Goal: Transaction & Acquisition: Purchase product/service

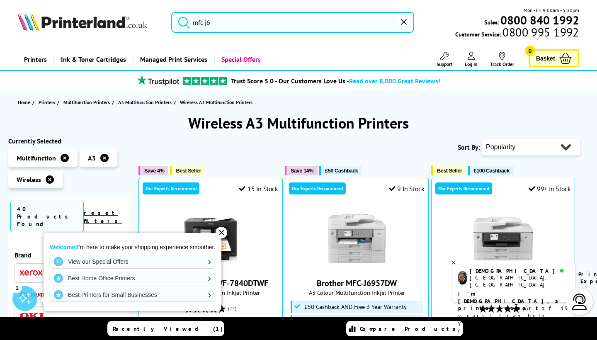
click at [223, 231] on div "✕" at bounding box center [221, 233] width 12 height 12
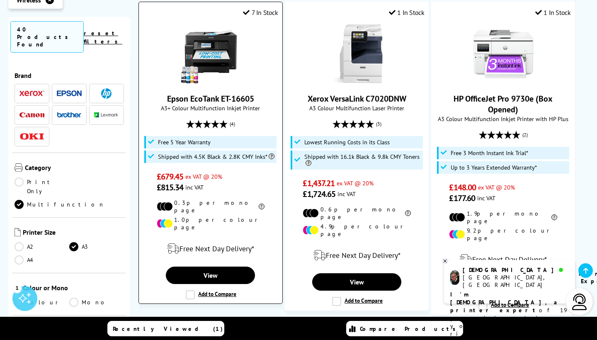
scroll to position [1182, 0]
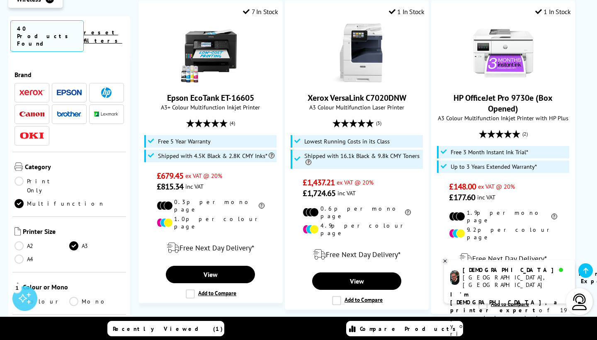
click at [443, 261] on icon at bounding box center [444, 261] width 5 height 6
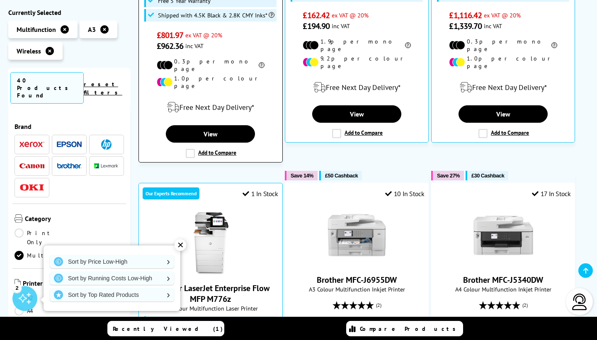
scroll to position [334, 0]
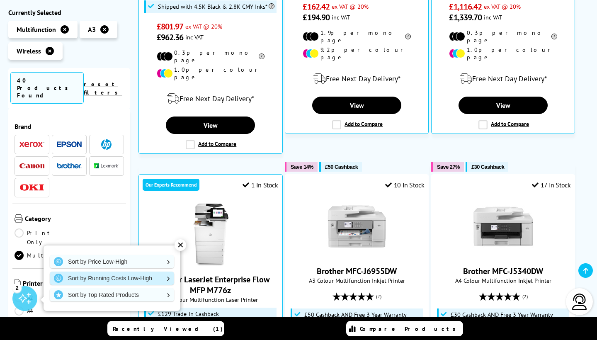
click at [146, 281] on link "Sort by Running Costs Low-High" at bounding box center [112, 277] width 124 height 13
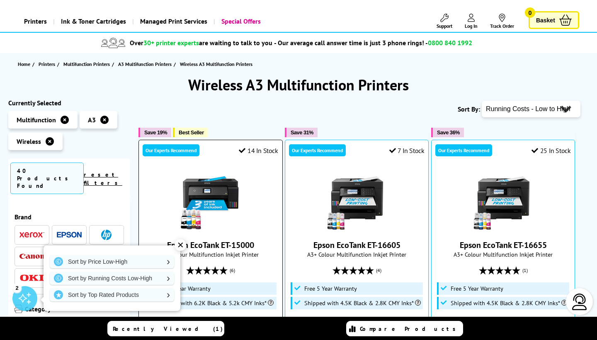
scroll to position [38, 0]
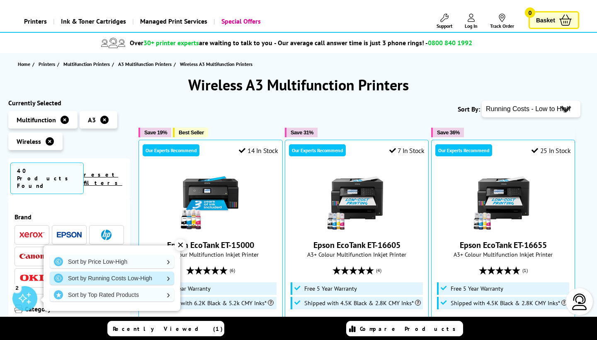
click at [142, 278] on link "Sort by Running Costs Low-High" at bounding box center [112, 277] width 124 height 13
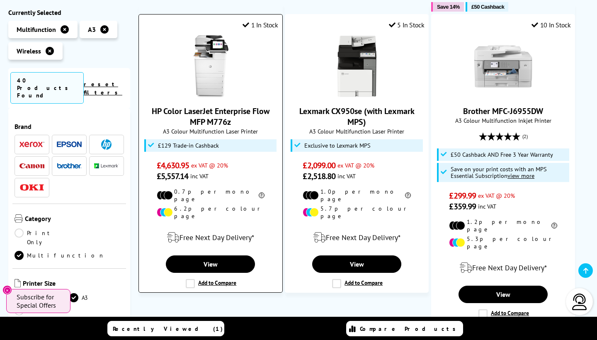
scroll to position [823, 0]
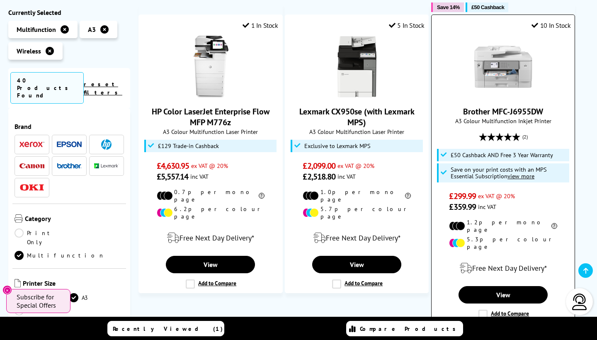
click at [527, 53] on img at bounding box center [503, 67] width 62 height 62
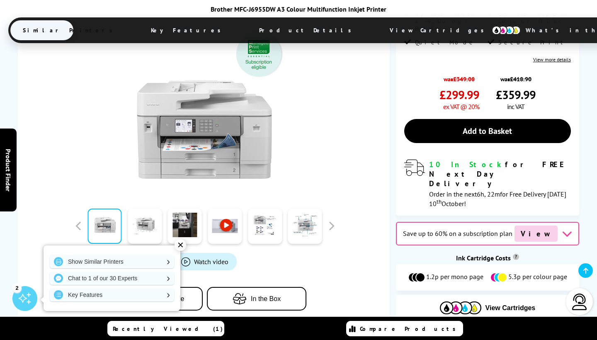
scroll to position [245, 0]
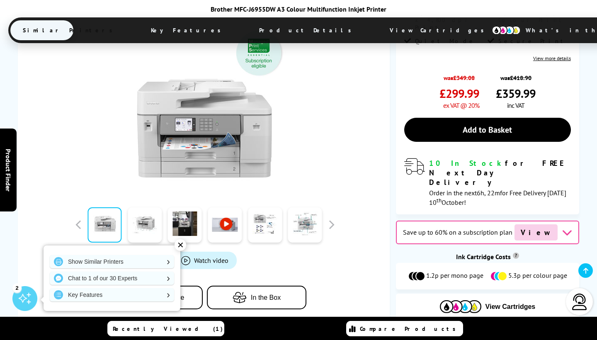
click at [181, 244] on div "✕" at bounding box center [180, 245] width 12 height 12
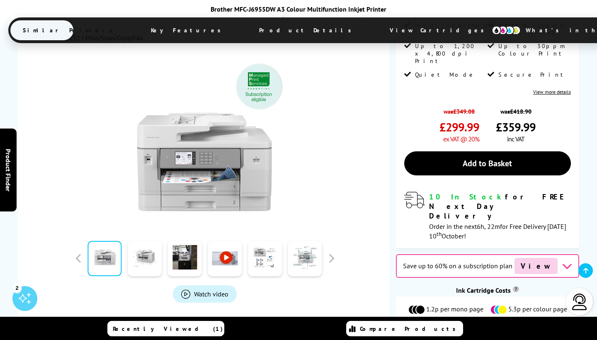
scroll to position [213, 0]
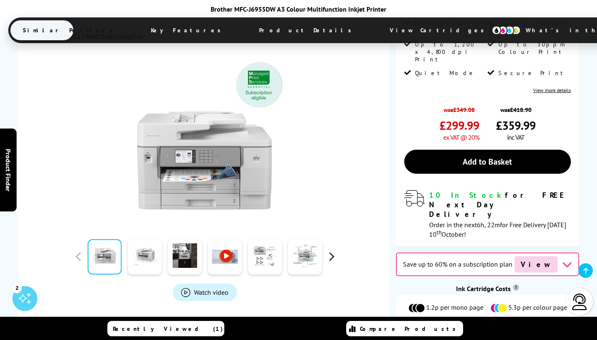
click at [334, 250] on button "button" at bounding box center [331, 256] width 12 height 12
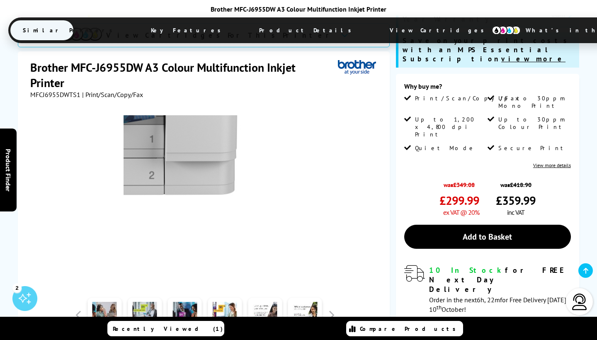
scroll to position [136, 0]
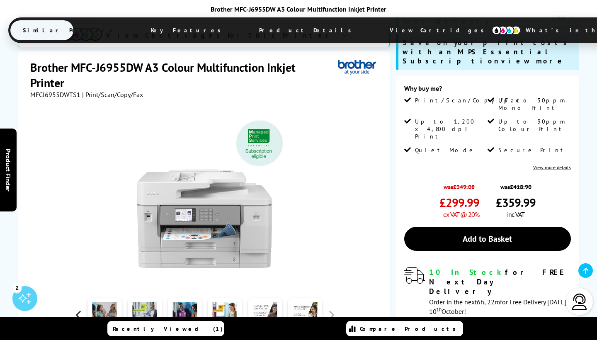
click at [78, 309] on button "button" at bounding box center [78, 315] width 12 height 12
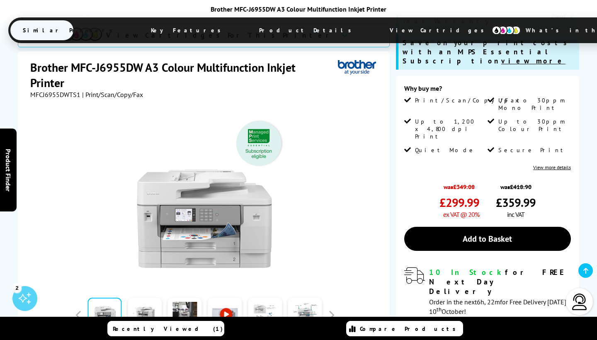
click at [271, 298] on link at bounding box center [265, 315] width 34 height 35
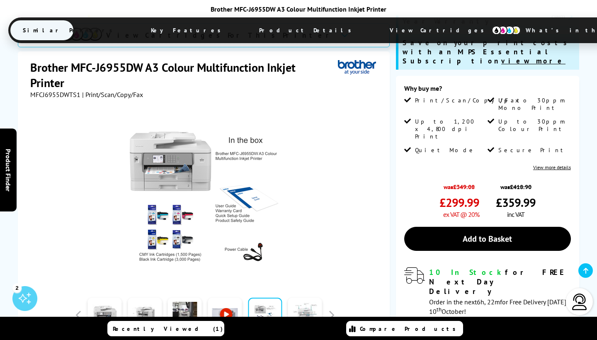
click at [305, 298] on link at bounding box center [305, 315] width 34 height 35
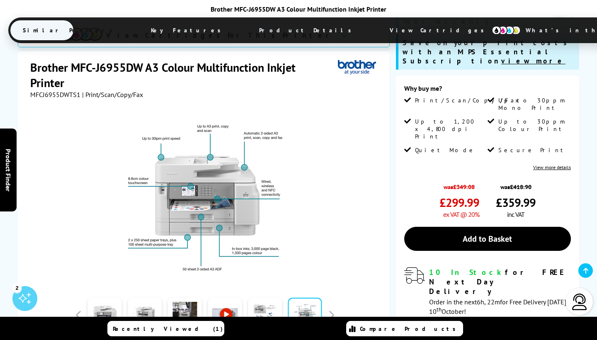
click at [53, 17] on div "Brother MFC-J6955DW A3 Colour Multifunction Inkjet Printer Similar Printers Key…" at bounding box center [298, 25] width 580 height 40
click at [105, 298] on link at bounding box center [104, 315] width 34 height 35
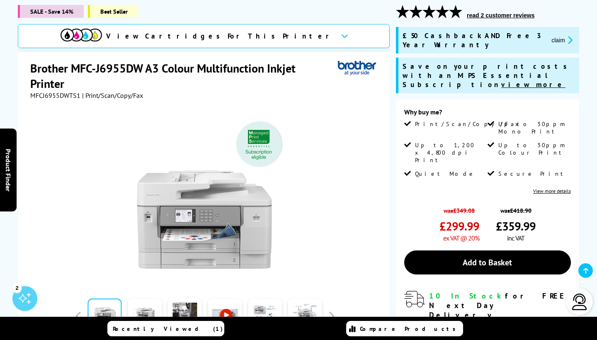
scroll to position [123, 0]
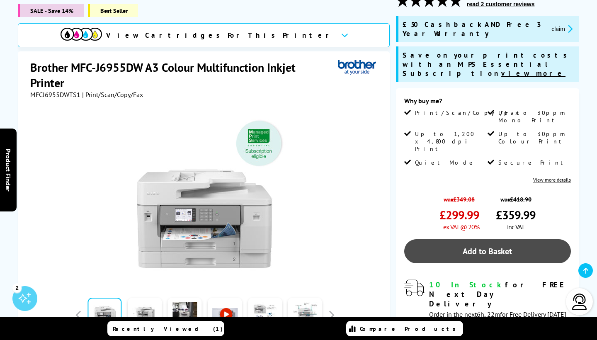
click at [483, 239] on link "Add to Basket" at bounding box center [487, 251] width 167 height 24
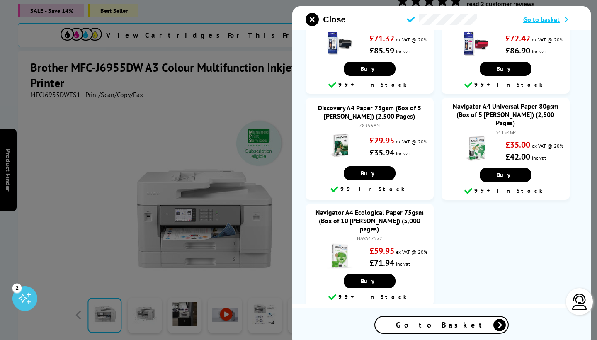
scroll to position [0, 0]
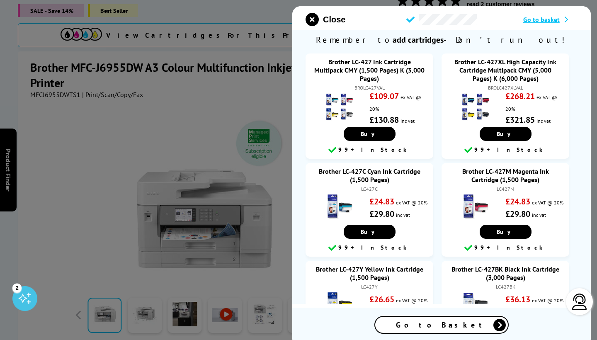
click at [75, 115] on div at bounding box center [298, 170] width 597 height 340
click at [169, 140] on div at bounding box center [298, 170] width 597 height 340
click at [91, 120] on div at bounding box center [298, 170] width 597 height 340
click at [312, 20] on icon "close modal" at bounding box center [311, 19] width 13 height 13
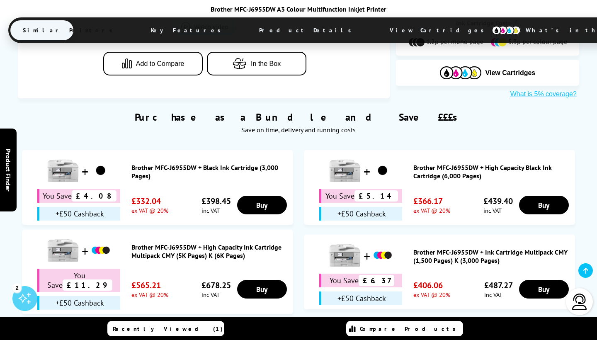
scroll to position [479, 0]
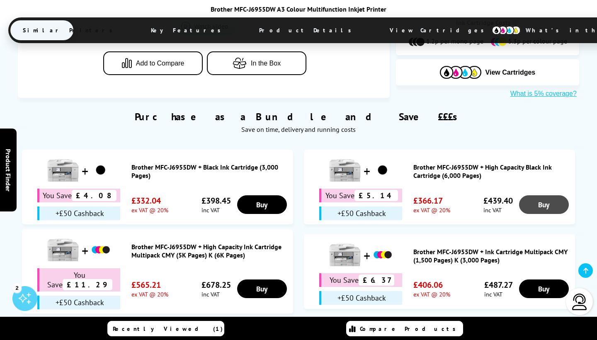
click at [530, 195] on link "Buy" at bounding box center [544, 204] width 50 height 19
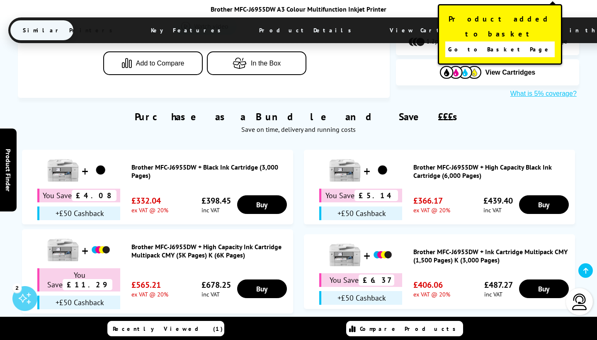
click at [478, 98] on div "Purchase as a Bundle and Save £££s Save on time, delivery and running costs" at bounding box center [298, 118] width 561 height 40
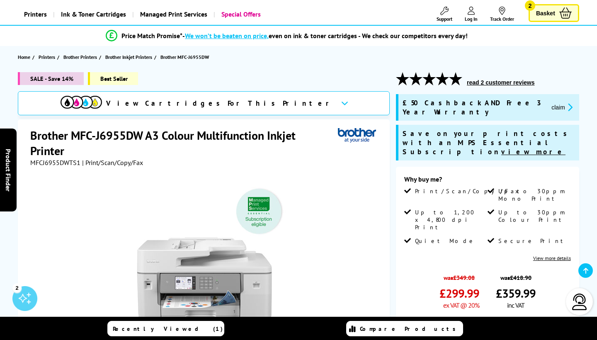
scroll to position [45, 0]
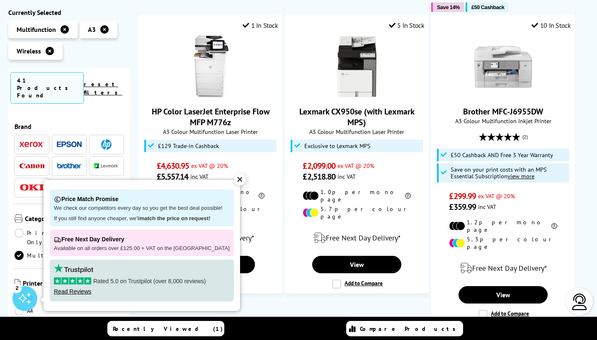
click at [69, 163] on img at bounding box center [69, 166] width 25 height 6
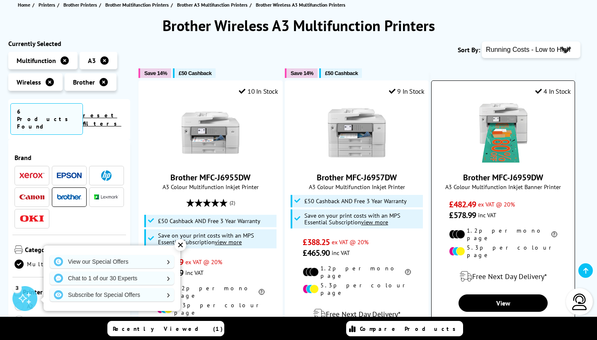
scroll to position [98, 0]
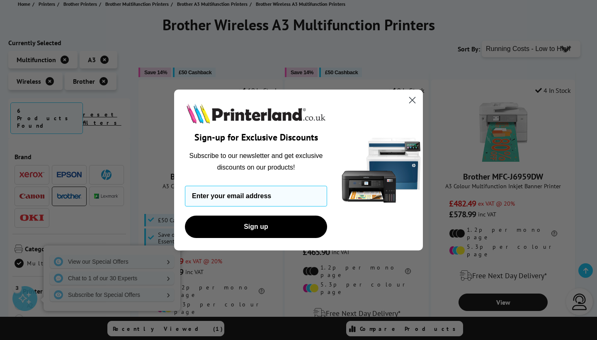
click at [413, 99] on icon "Close dialog" at bounding box center [412, 100] width 6 height 6
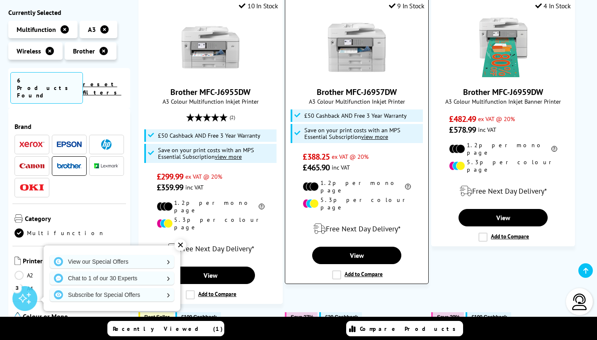
scroll to position [183, 0]
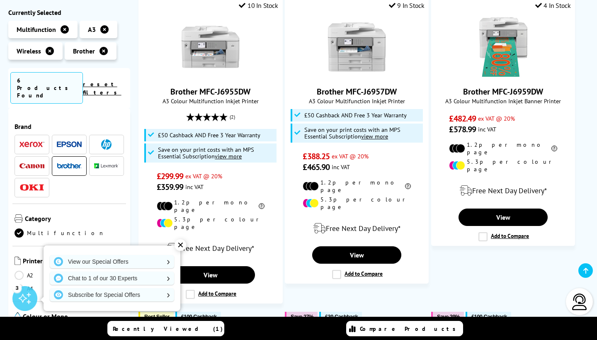
click at [181, 245] on div "✕" at bounding box center [180, 245] width 12 height 12
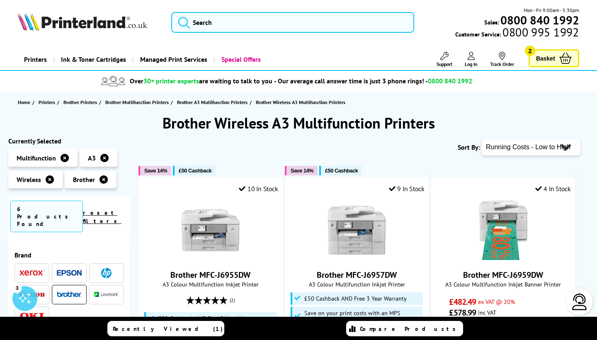
scroll to position [0, 0]
click at [549, 63] on span "Basket" at bounding box center [545, 58] width 19 height 11
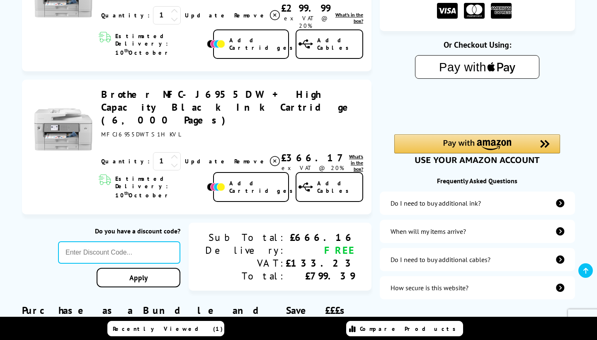
scroll to position [143, 0]
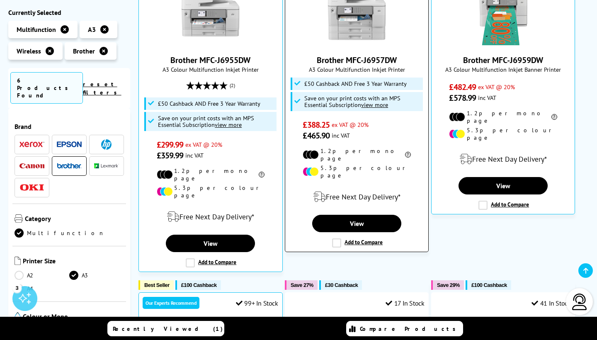
scroll to position [226, 0]
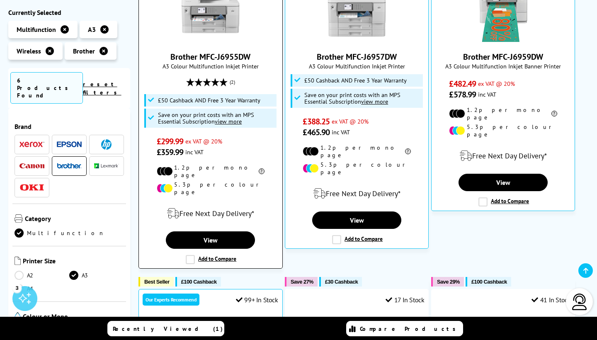
click at [260, 166] on li "1.2p per mono page" at bounding box center [211, 171] width 108 height 15
click at [217, 60] on link "Brother MFC-J6955DW" at bounding box center [210, 56] width 80 height 11
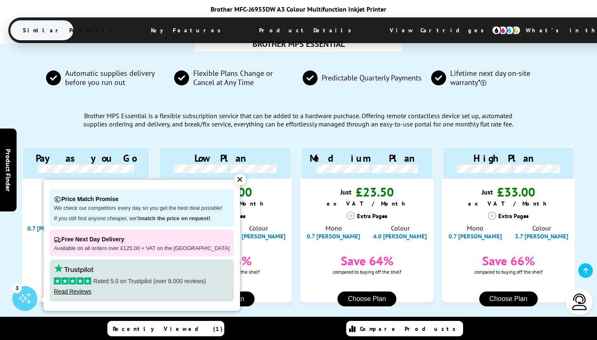
scroll to position [767, 0]
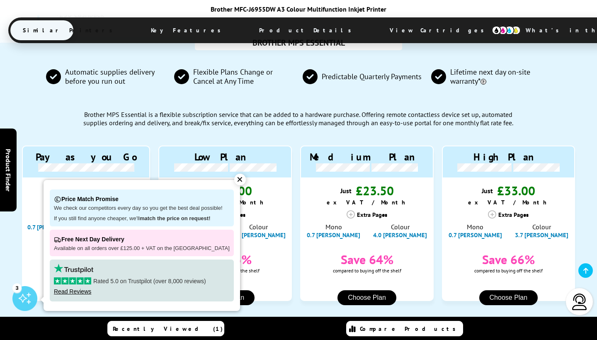
click at [235, 181] on div "✕" at bounding box center [240, 180] width 12 height 12
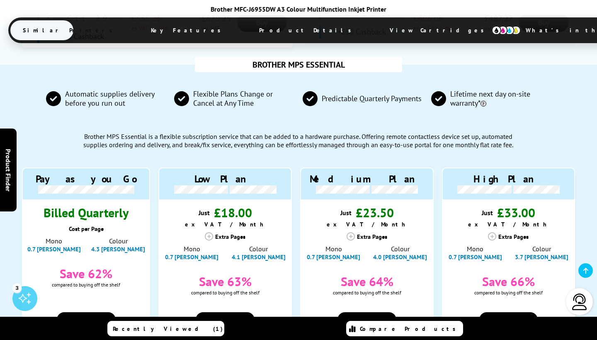
scroll to position [745, 0]
